Goal: Information Seeking & Learning: Learn about a topic

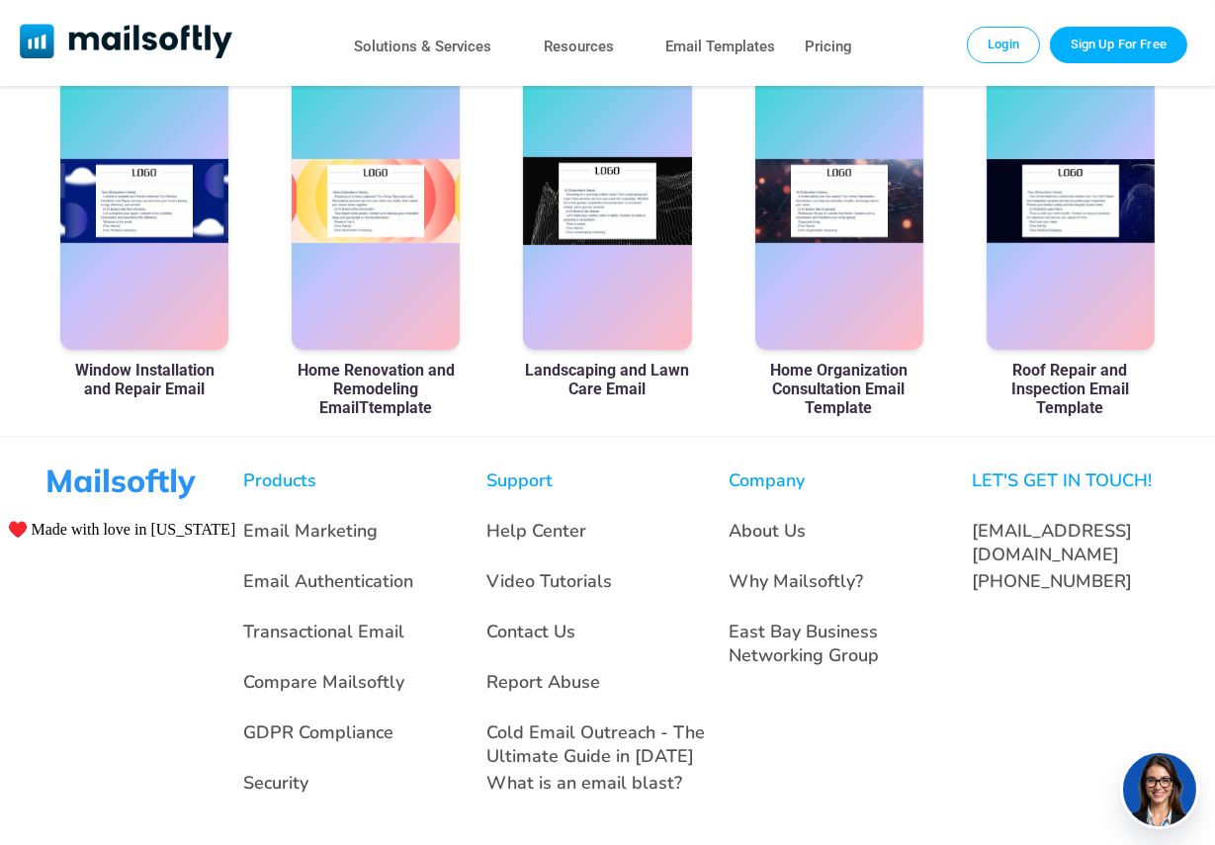
scroll to position [1264, 0]
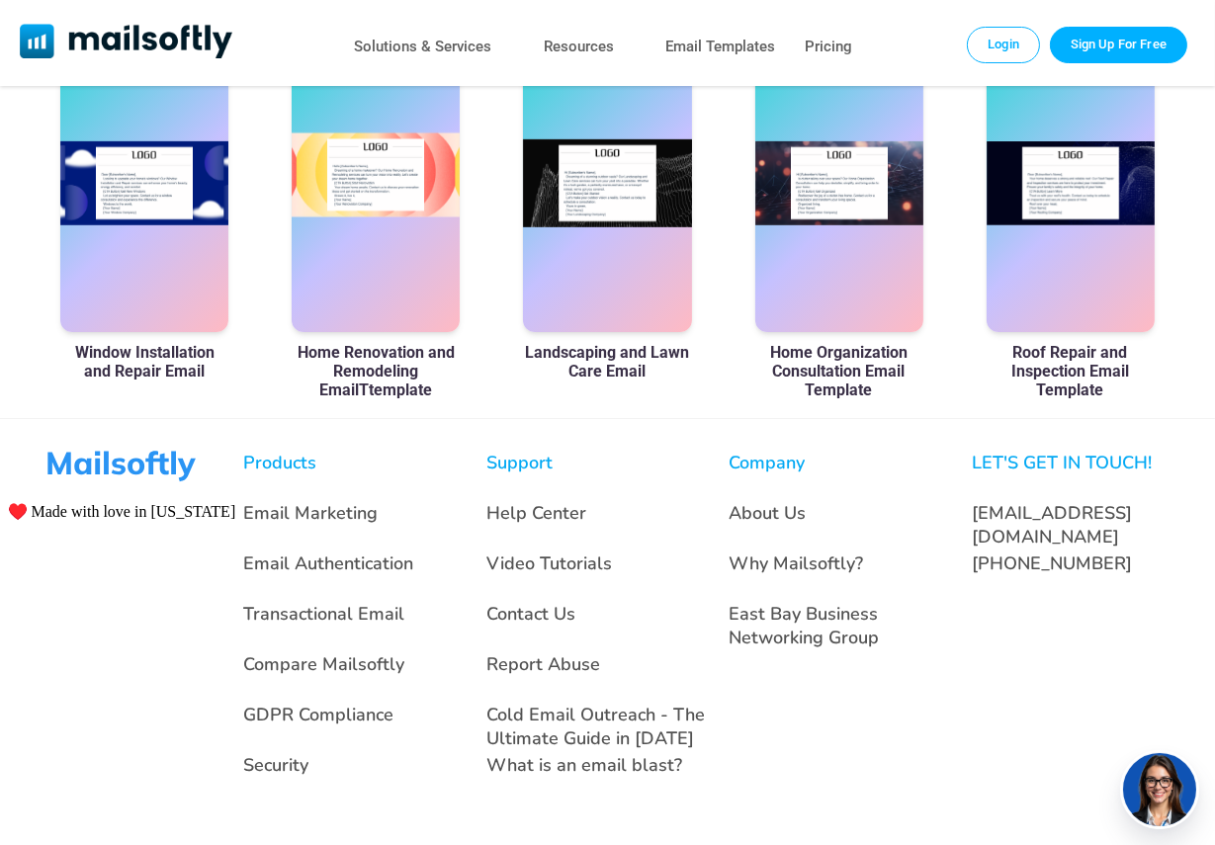
click at [368, 215] on div at bounding box center [376, 184] width 168 height 297
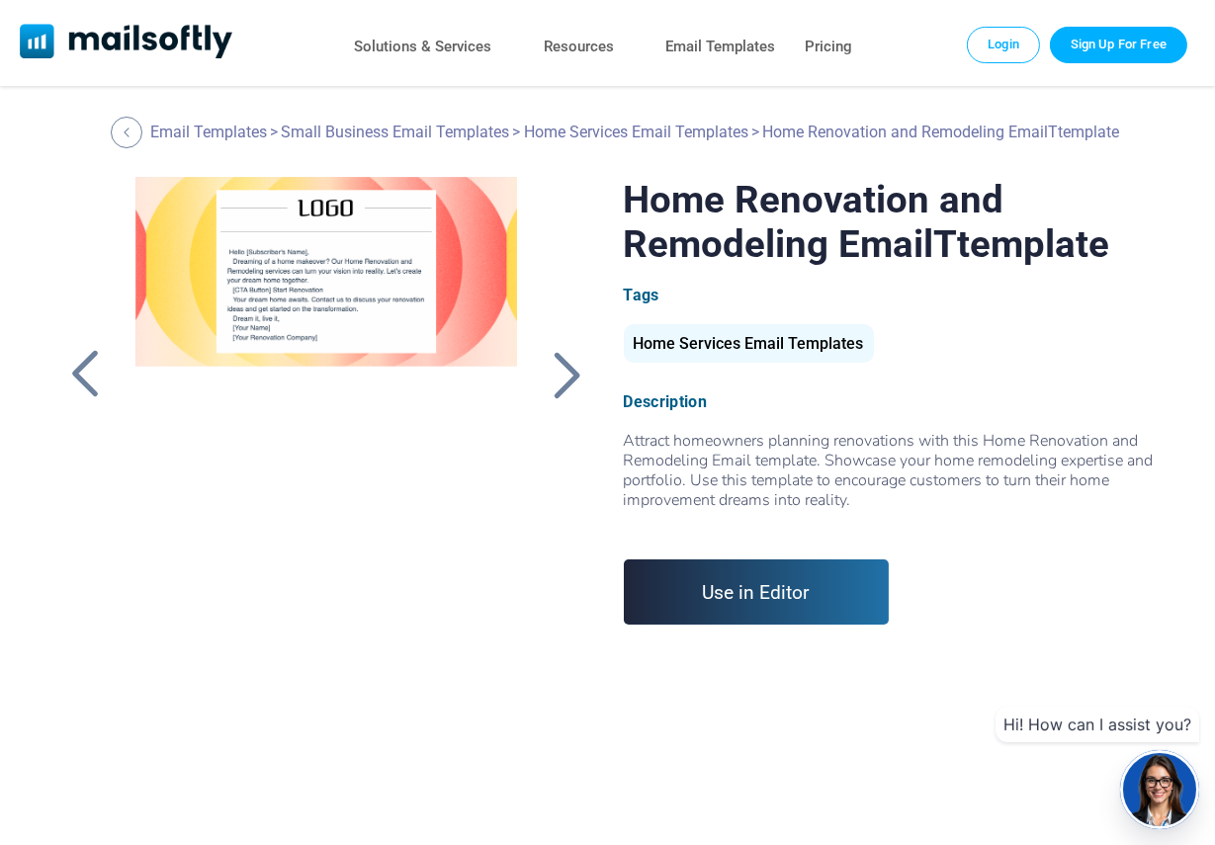
click at [564, 390] on div at bounding box center [566, 374] width 49 height 51
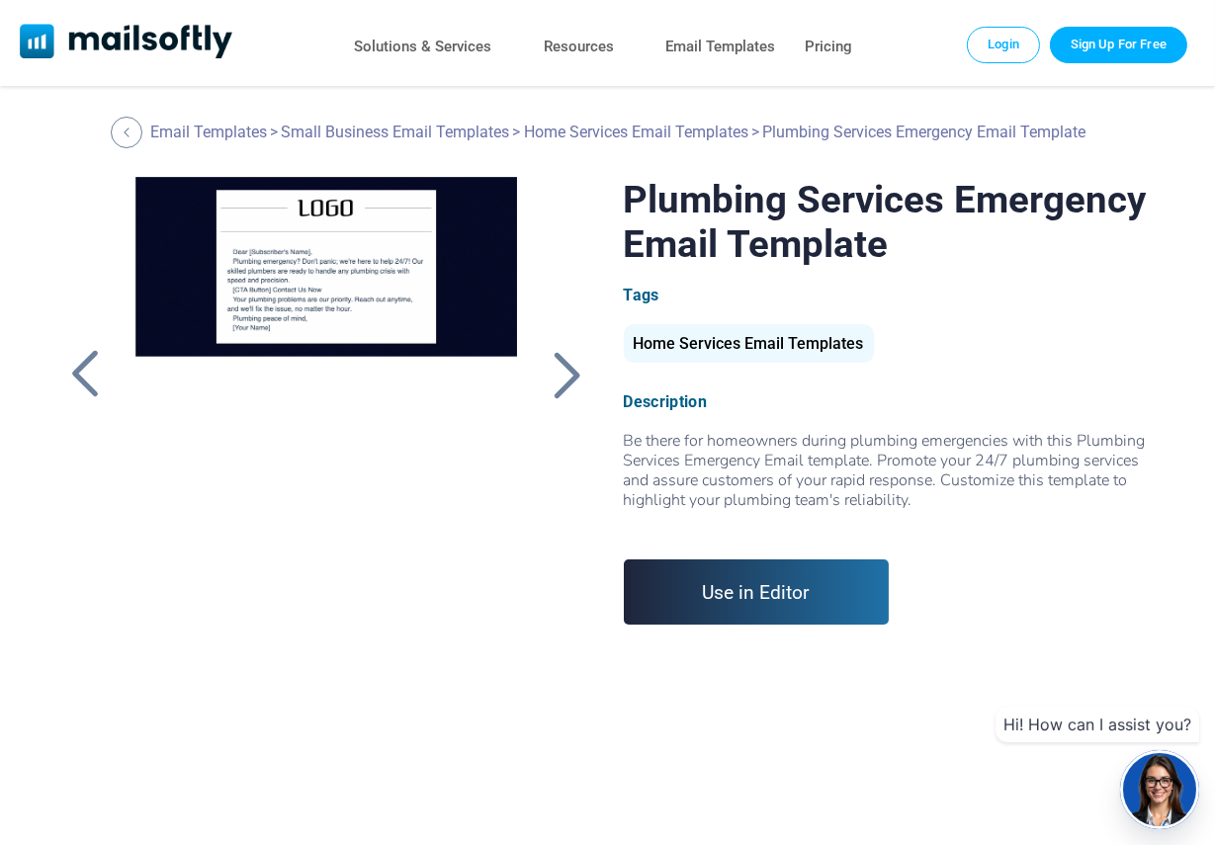
click at [85, 375] on div at bounding box center [84, 374] width 49 height 51
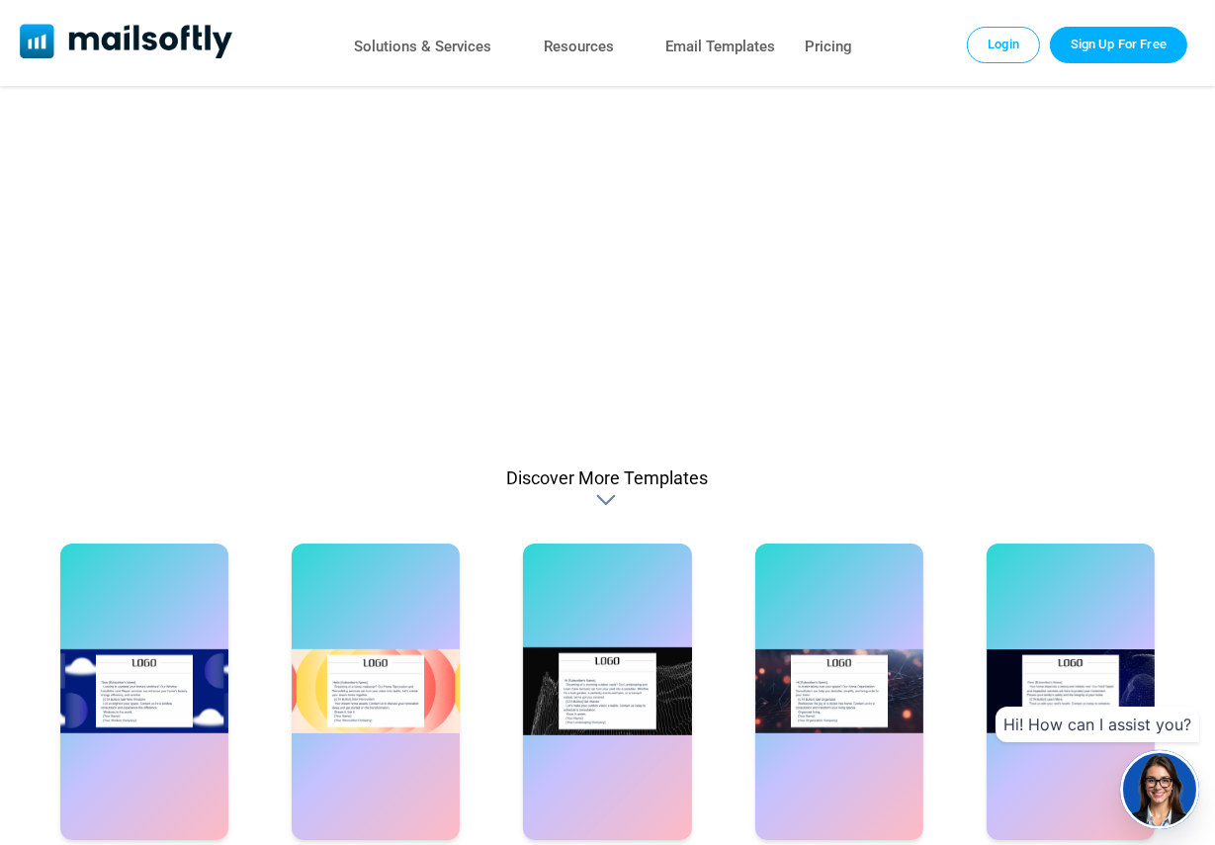
scroll to position [791, 0]
